Goal: Information Seeking & Learning: Learn about a topic

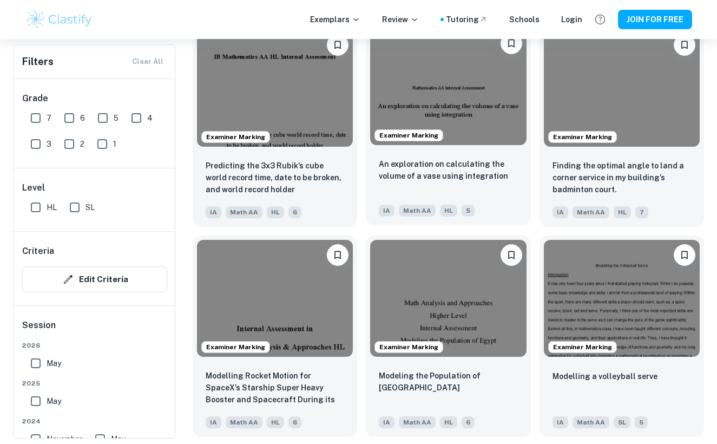
scroll to position [2070, 0]
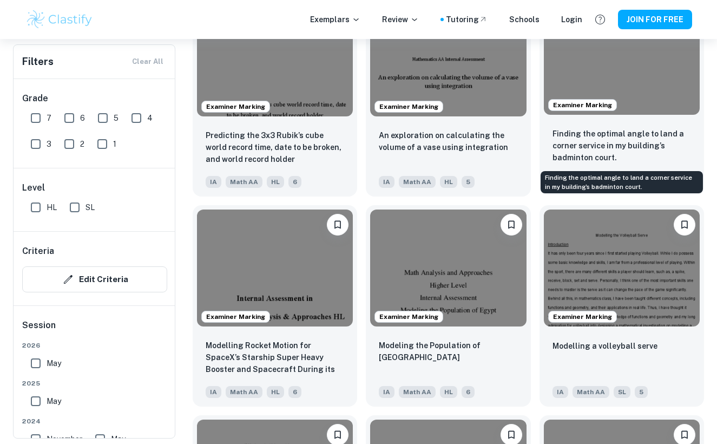
click at [576, 149] on p "Finding the optimal angle to land a corner service in my building’s badminton c…" at bounding box center [622, 146] width 139 height 36
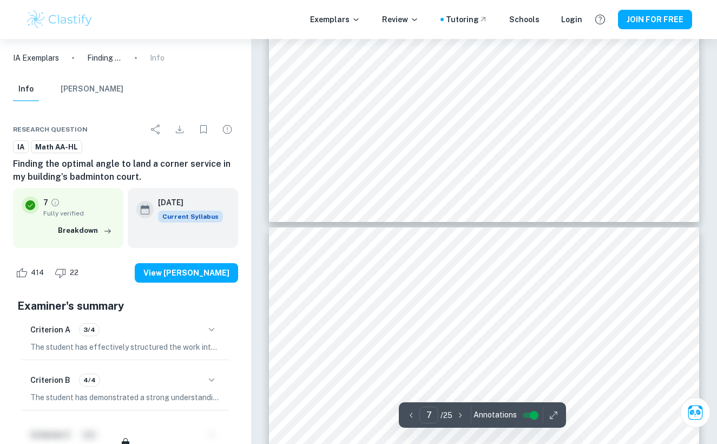
type input "6"
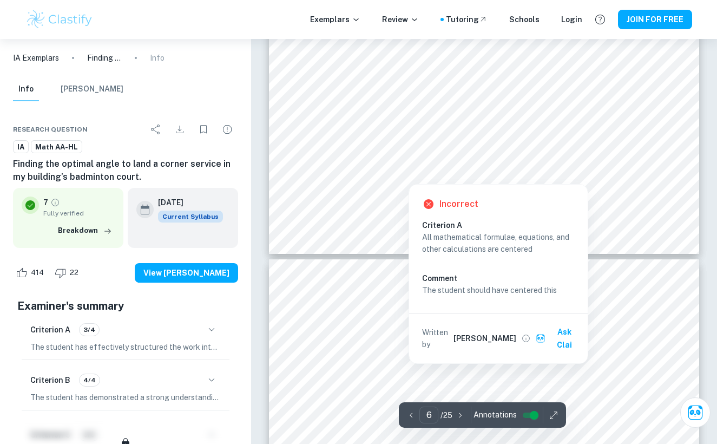
click at [488, 173] on div at bounding box center [408, 176] width 175 height 10
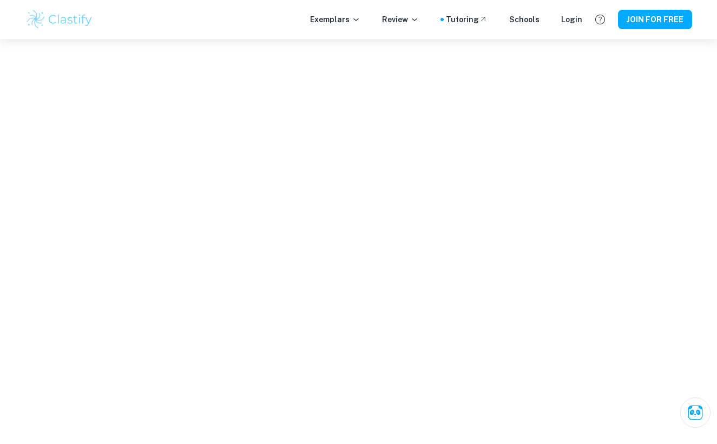
drag, startPoint x: 488, startPoint y: 173, endPoint x: 552, endPoint y: 142, distance: 71.0
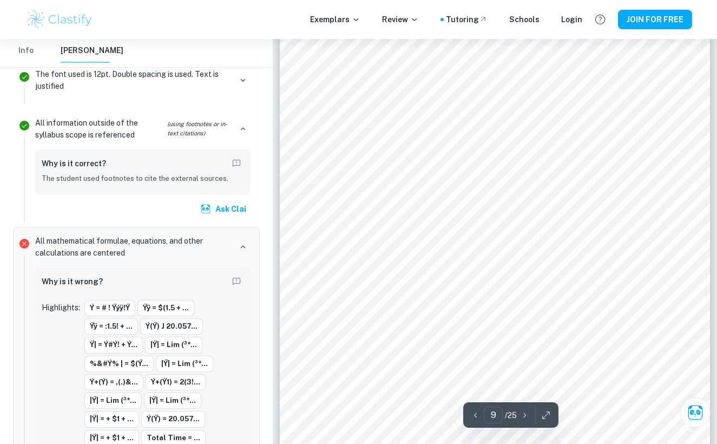
scroll to position [5165, 1]
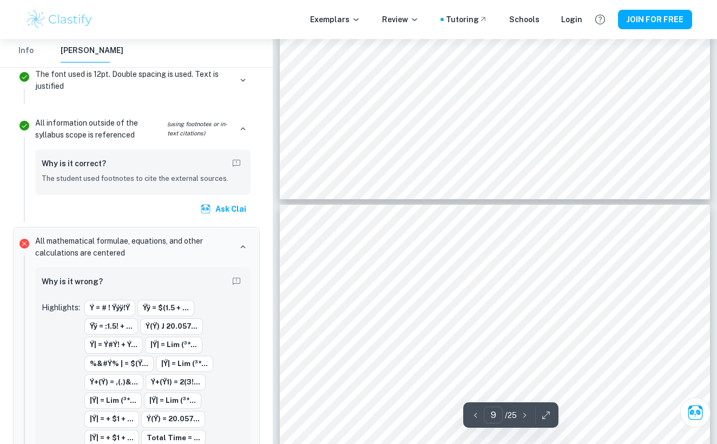
type input "10"
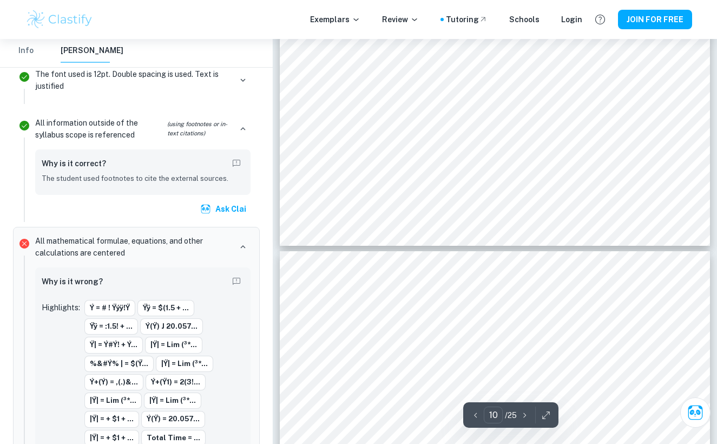
scroll to position [6033, 1]
